Goal: Task Accomplishment & Management: Use online tool/utility

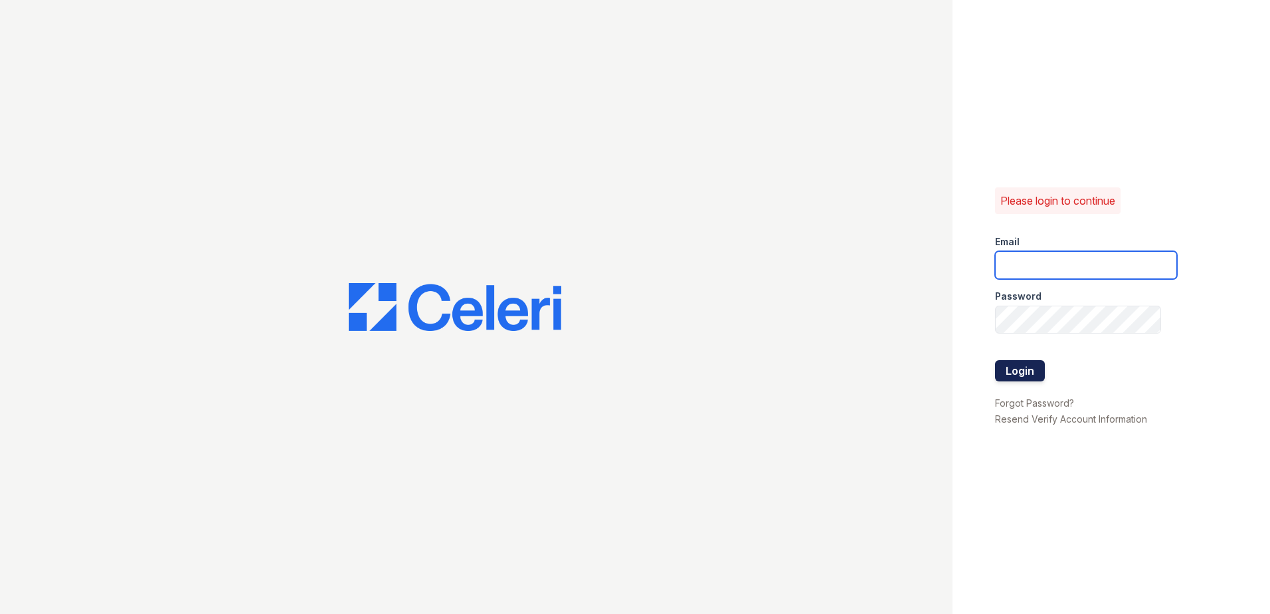
type input "arrivewestborough@trinity-pm.com"
click at [1027, 367] on button "Login" at bounding box center [1020, 370] width 50 height 21
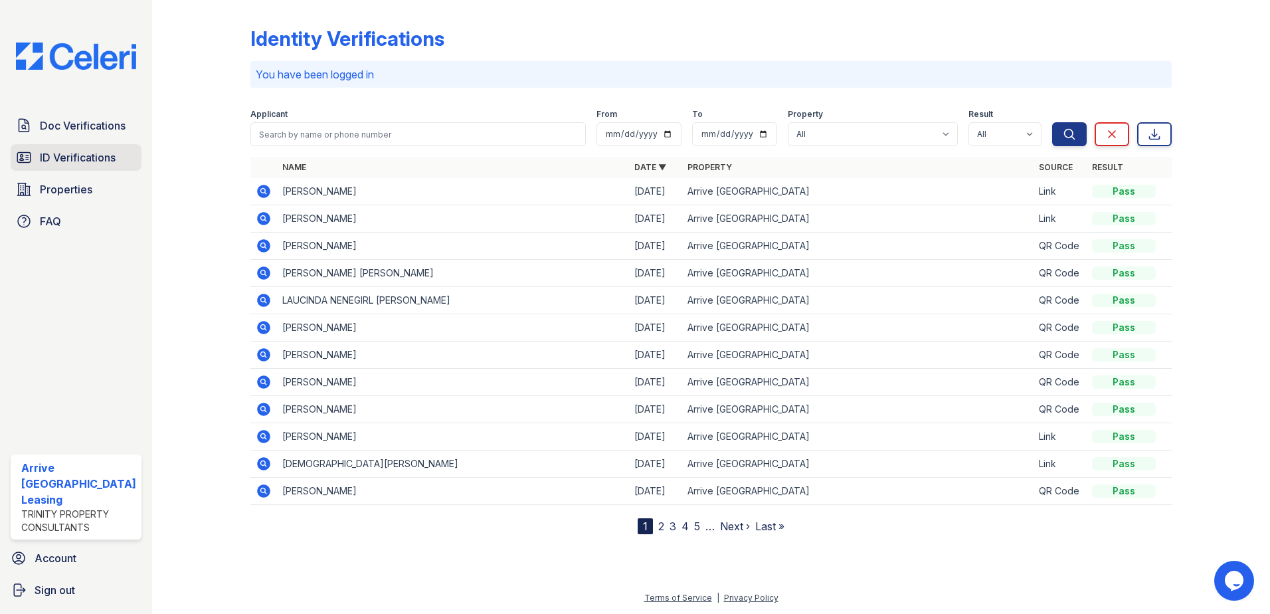
click at [80, 153] on span "ID Verifications" at bounding box center [78, 157] width 76 height 16
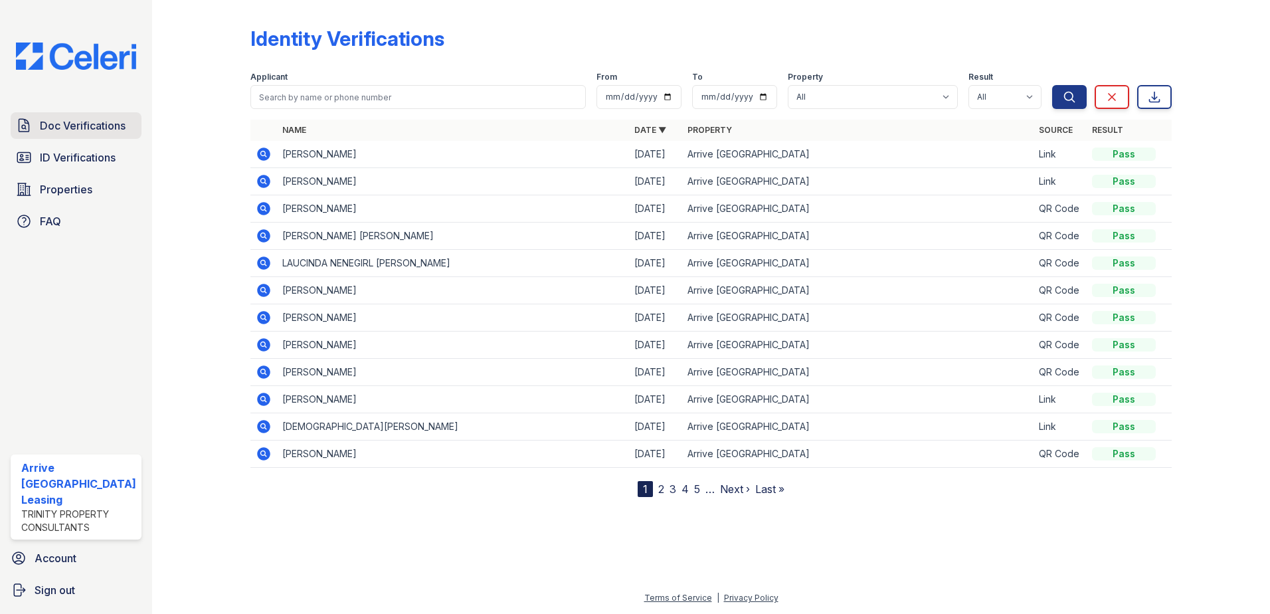
click at [103, 135] on link "Doc Verifications" at bounding box center [76, 125] width 131 height 27
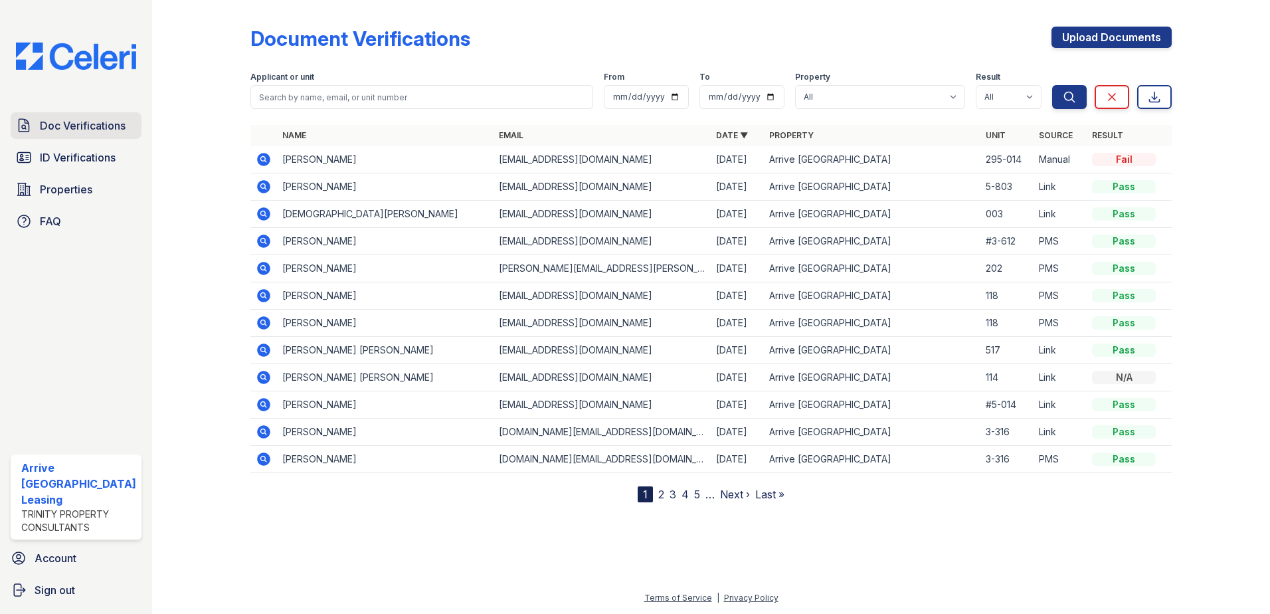
click at [102, 133] on span "Doc Verifications" at bounding box center [83, 126] width 86 height 16
click at [264, 216] on icon at bounding box center [264, 214] width 16 height 16
